Goal: Navigation & Orientation: Find specific page/section

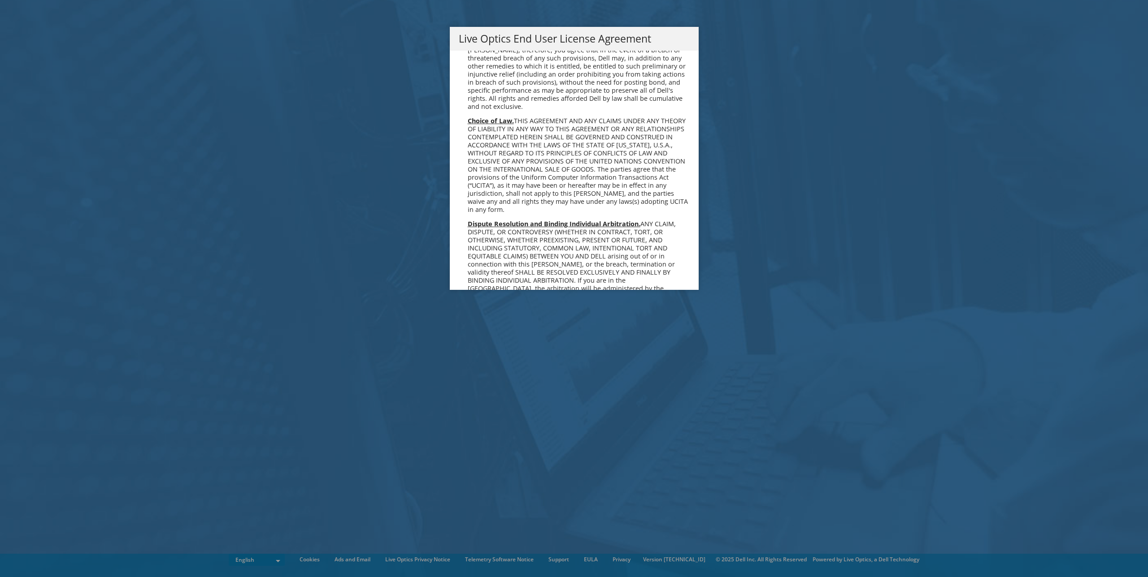
scroll to position [3285, 0]
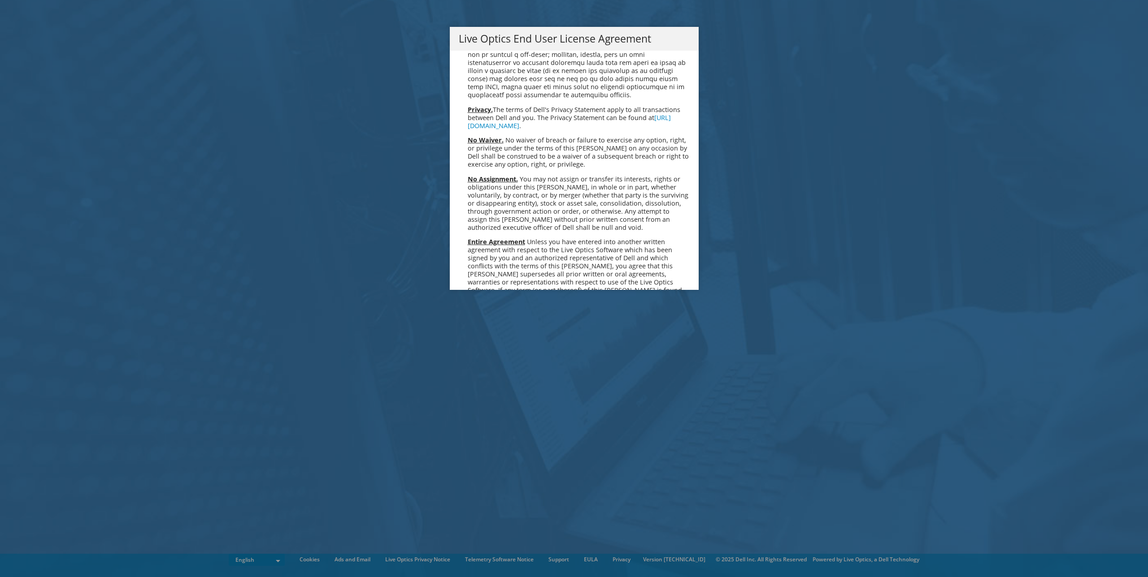
click at [486, 374] on link "Accept" at bounding box center [482, 385] width 46 height 22
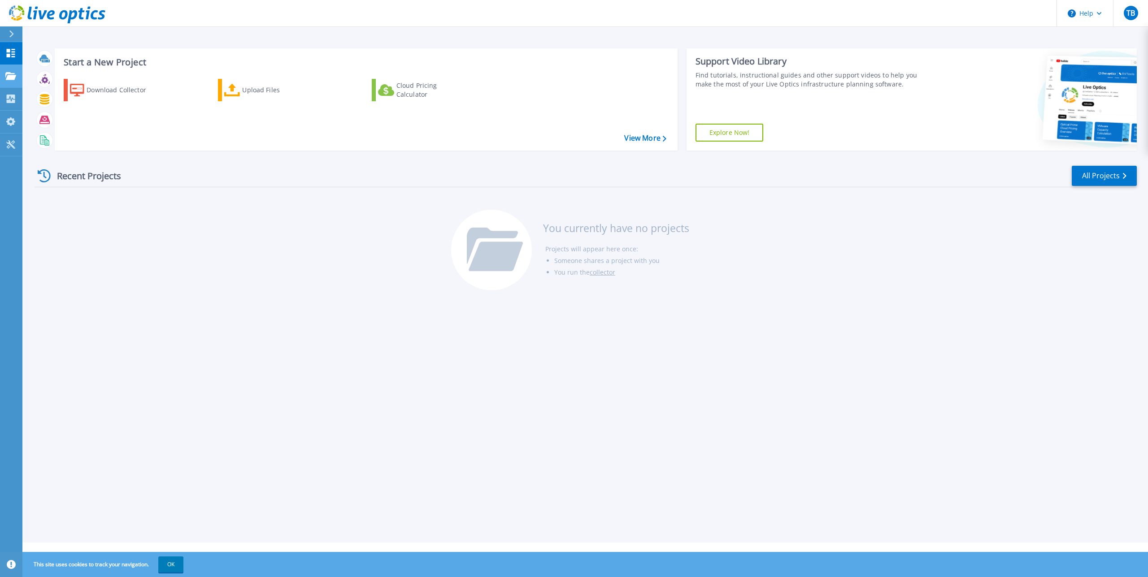
click at [8, 77] on icon at bounding box center [10, 76] width 11 height 8
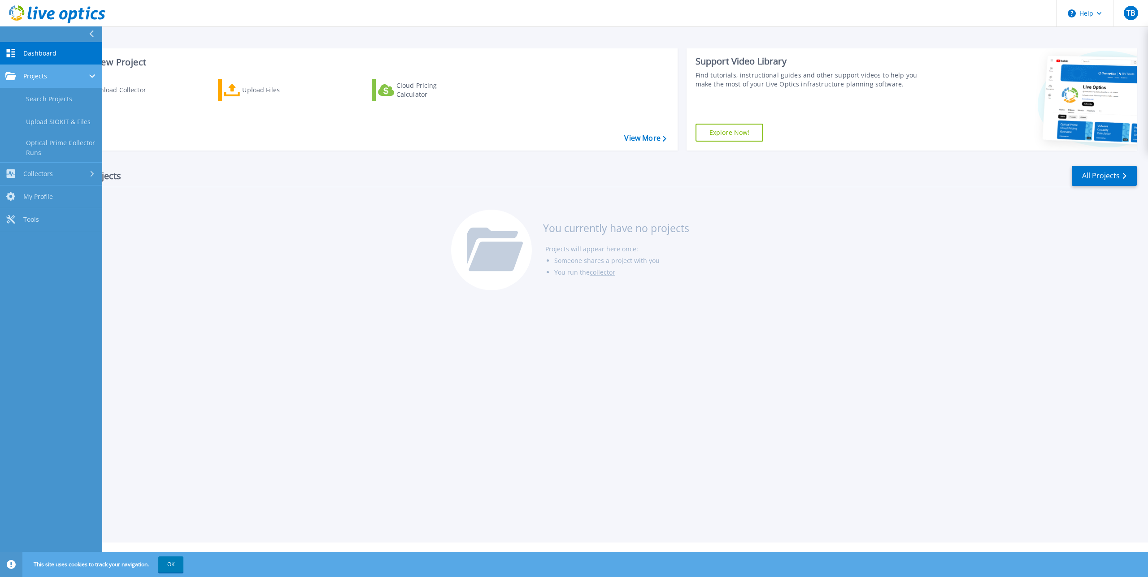
click at [9, 76] on icon at bounding box center [10, 76] width 11 height 8
click at [17, 100] on div "Collectors" at bounding box center [29, 99] width 48 height 9
click at [14, 99] on icon at bounding box center [10, 99] width 11 height 9
click at [20, 51] on link "Dashboard Dashboard" at bounding box center [51, 53] width 102 height 23
